Goal: Contribute content: Contribute content

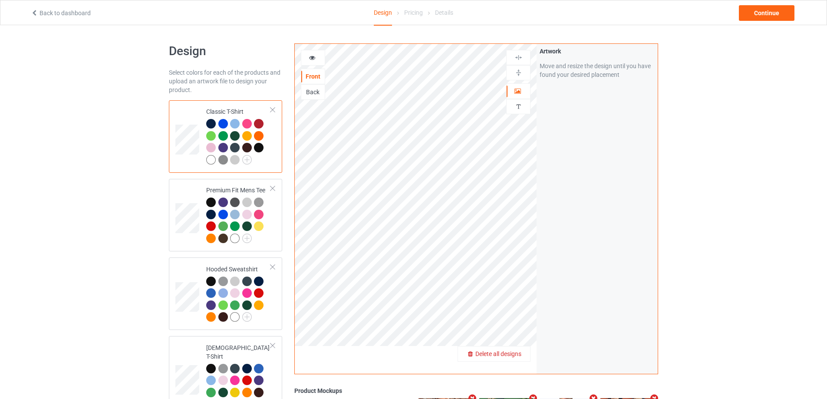
click at [513, 356] on span "Delete all designs" at bounding box center [498, 353] width 46 height 7
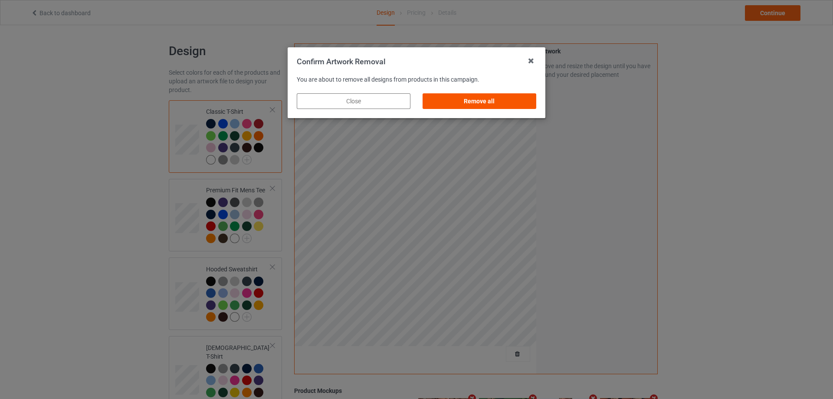
click at [526, 104] on div "Remove all" at bounding box center [480, 101] width 114 height 16
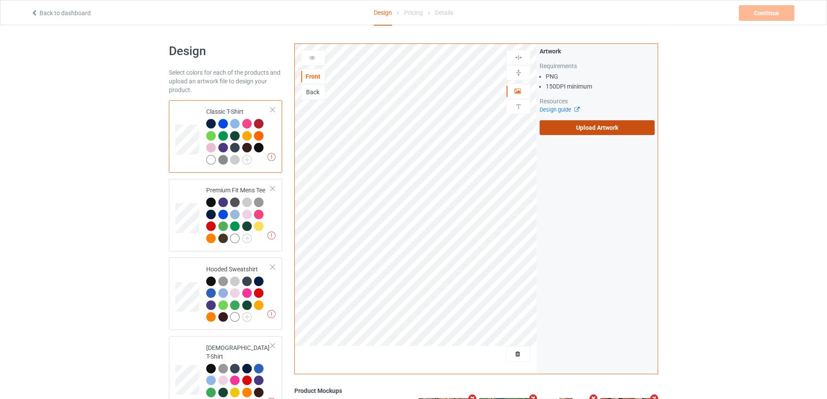
click at [578, 127] on label "Upload Artwork" at bounding box center [596, 127] width 115 height 15
click at [0, 0] on input "Upload Artwork" at bounding box center [0, 0] width 0 height 0
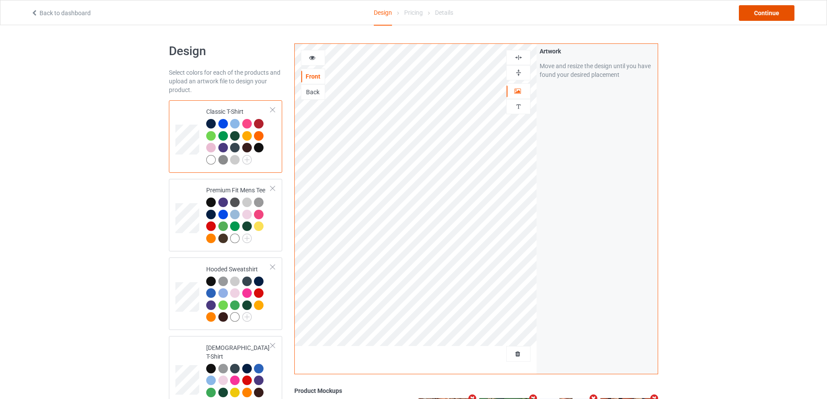
click at [778, 16] on div "Continue" at bounding box center [767, 13] width 56 height 16
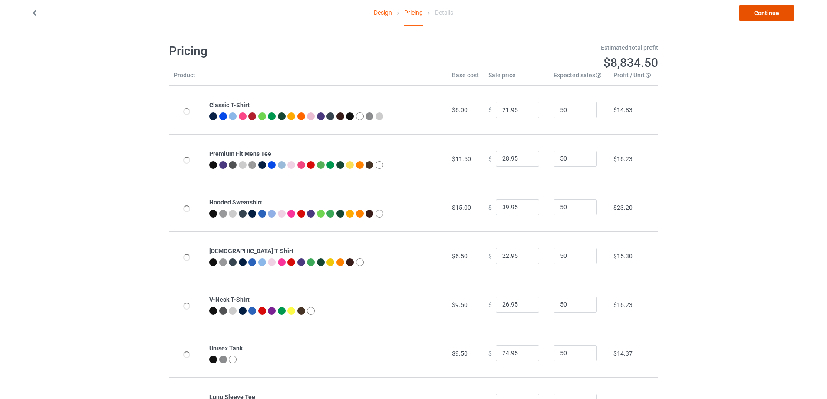
click at [776, 16] on link "Continue" at bounding box center [767, 13] width 56 height 16
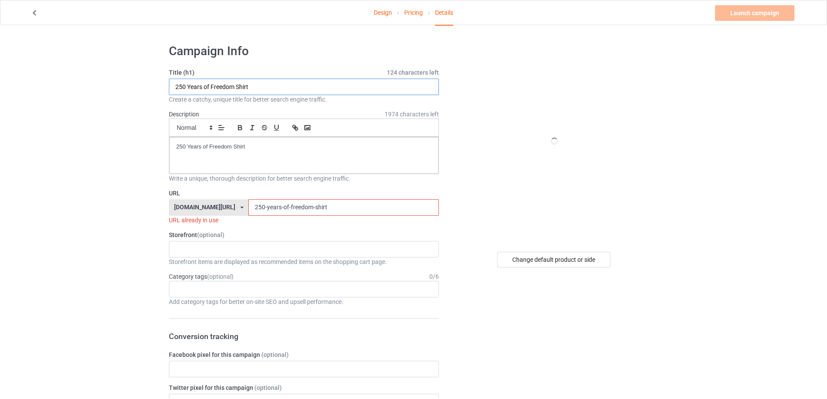
drag, startPoint x: 258, startPoint y: 91, endPoint x: 139, endPoint y: 115, distance: 120.9
paste input "cam [PERSON_NAME] holy [PERSON_NAME] s"
type input "cam [PERSON_NAME] holy [PERSON_NAME] shirt"
drag, startPoint x: 58, startPoint y: 135, endPoint x: 144, endPoint y: 135, distance: 85.5
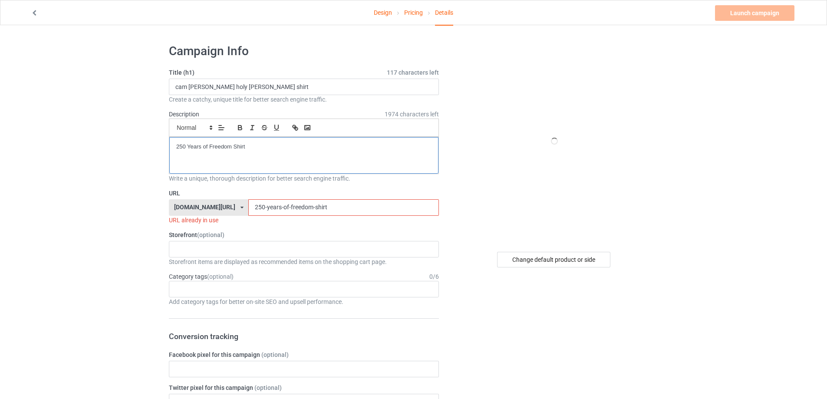
drag, startPoint x: 267, startPoint y: 204, endPoint x: 110, endPoint y: 204, distance: 156.6
paste input "cam [PERSON_NAME] holy [PERSON_NAME]"
click at [248, 208] on input "cam [PERSON_NAME] holy [PERSON_NAME] shirt" at bounding box center [343, 207] width 190 height 16
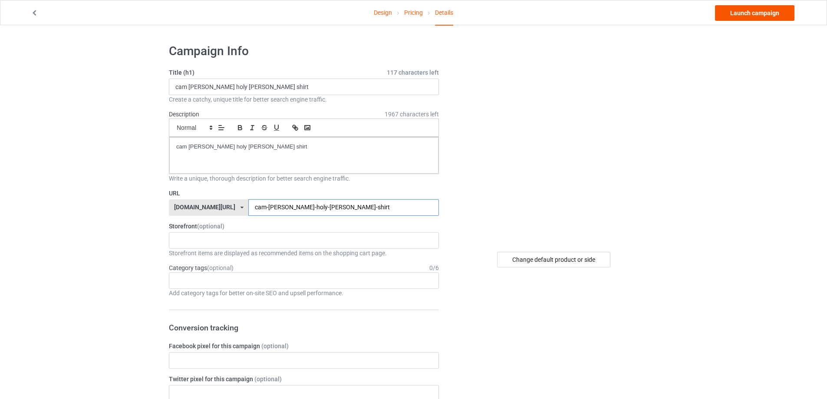
type input "cam-[PERSON_NAME]-holy-[PERSON_NAME]-shirt"
click at [757, 9] on link "Launch campaign" at bounding box center [754, 13] width 79 height 16
